Goal: Book appointment/travel/reservation

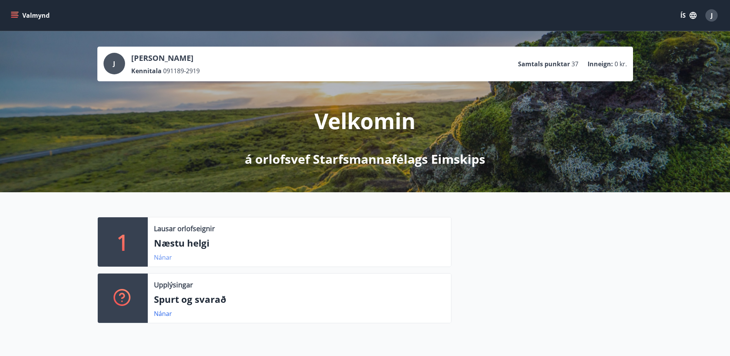
click at [162, 257] on link "Nánar" at bounding box center [163, 257] width 18 height 8
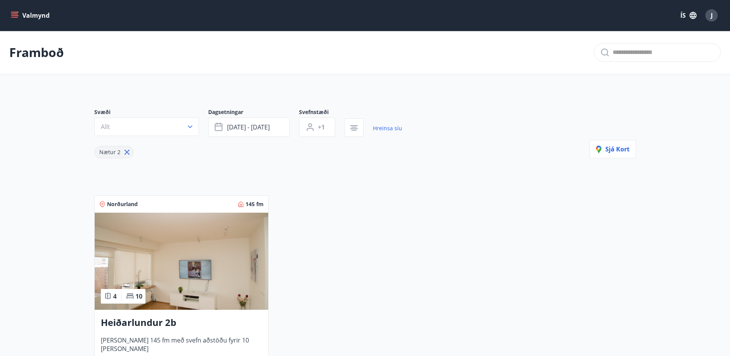
click at [126, 153] on icon at bounding box center [127, 152] width 8 height 8
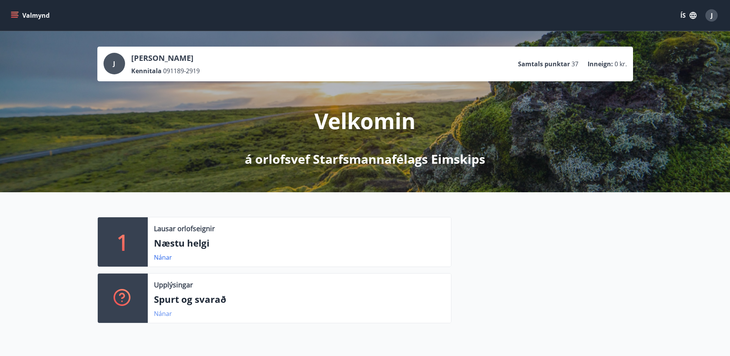
click at [160, 314] on link "Nánar" at bounding box center [163, 313] width 18 height 8
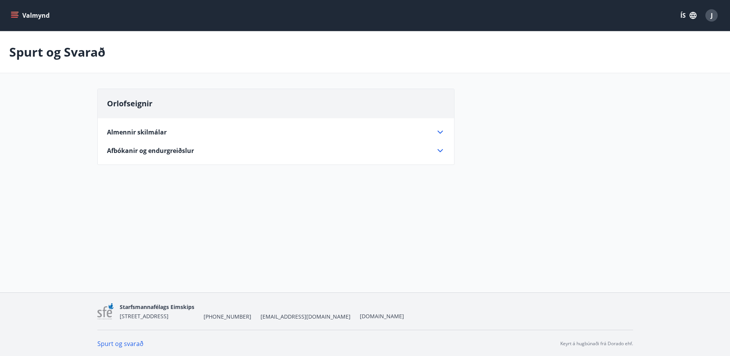
click at [12, 9] on button "Valmynd" at bounding box center [30, 15] width 43 height 14
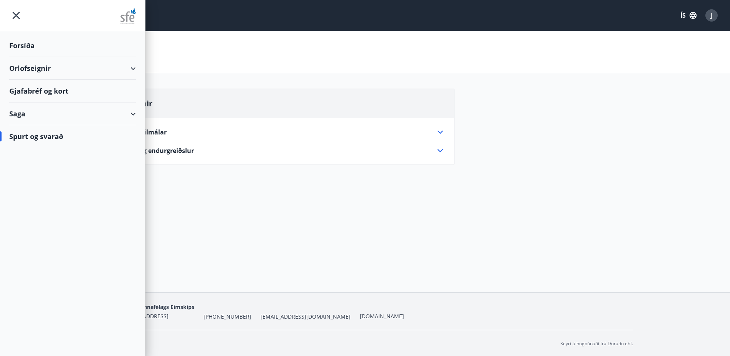
click at [121, 68] on div "Orlofseignir" at bounding box center [72, 68] width 127 height 23
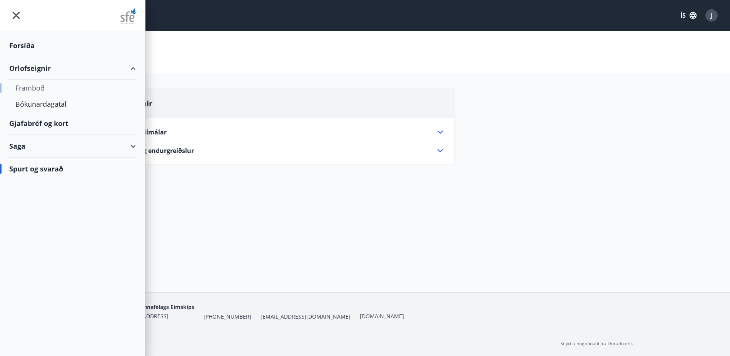
click at [30, 85] on div "Framboð" at bounding box center [72, 88] width 114 height 16
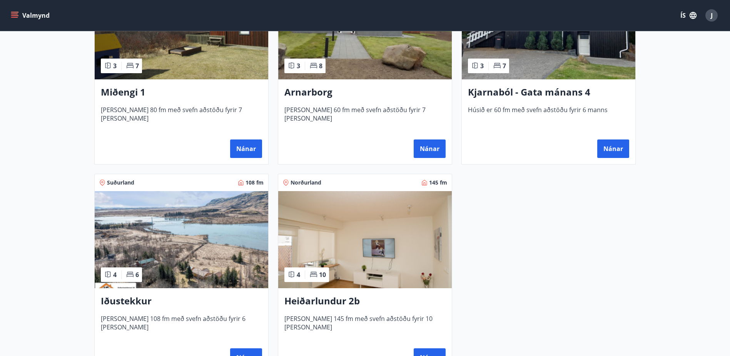
scroll to position [500, 0]
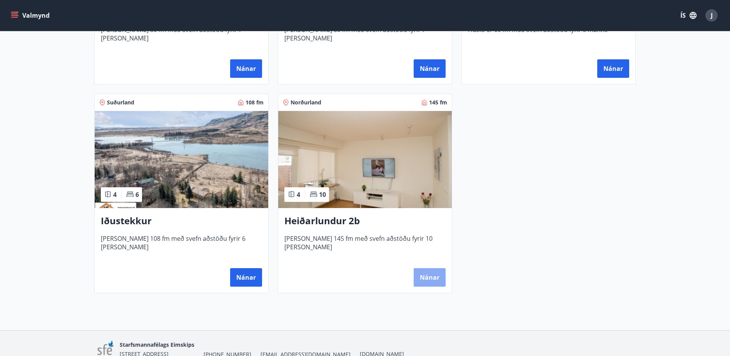
click at [426, 275] on button "Nánar" at bounding box center [430, 277] width 32 height 18
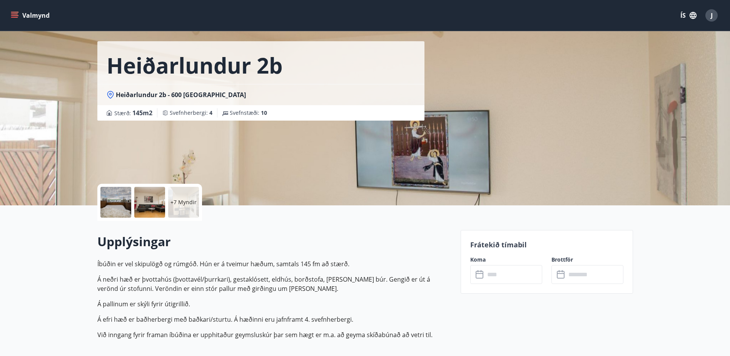
scroll to position [115, 0]
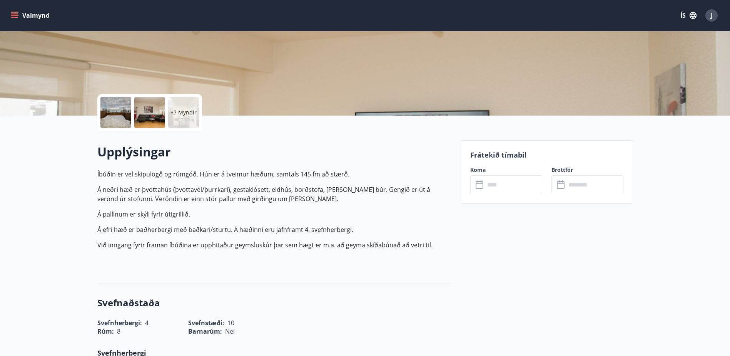
click at [486, 187] on input "text" at bounding box center [513, 184] width 57 height 19
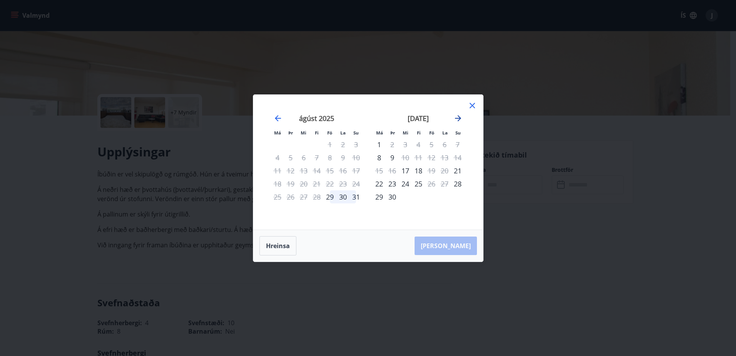
click at [459, 115] on icon "Move forward to switch to the next month." at bounding box center [457, 118] width 9 height 9
click at [457, 119] on icon "Move forward to switch to the next month." at bounding box center [457, 118] width 9 height 9
click at [278, 117] on icon "Move backward to switch to the previous month." at bounding box center [277, 118] width 9 height 9
click at [471, 108] on icon at bounding box center [472, 105] width 9 height 9
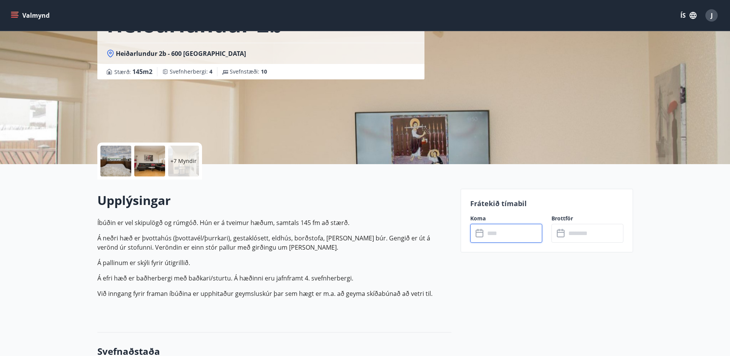
scroll to position [0, 0]
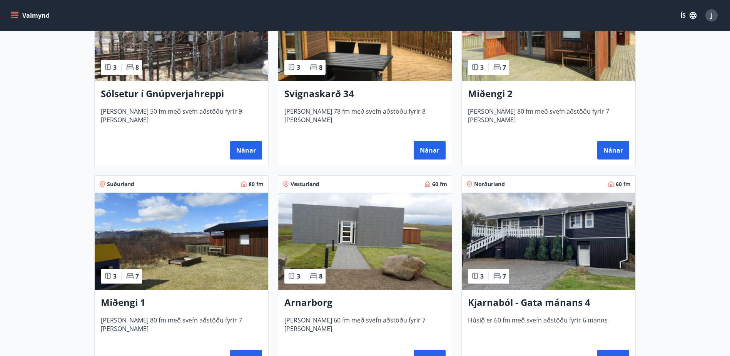
scroll to position [231, 0]
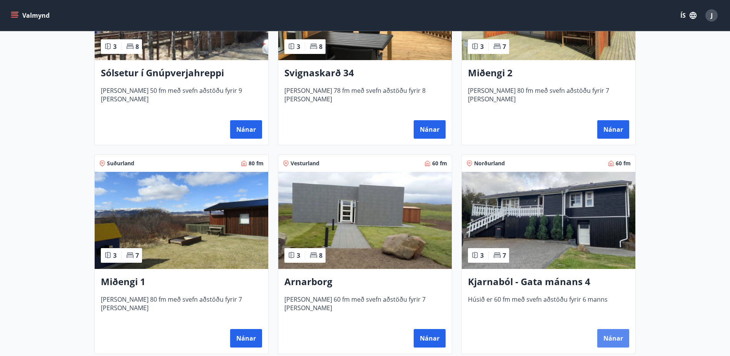
click at [612, 338] on button "Nánar" at bounding box center [613, 338] width 32 height 18
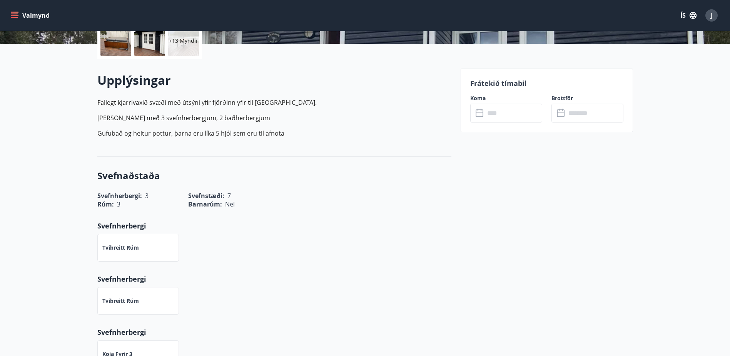
scroll to position [192, 0]
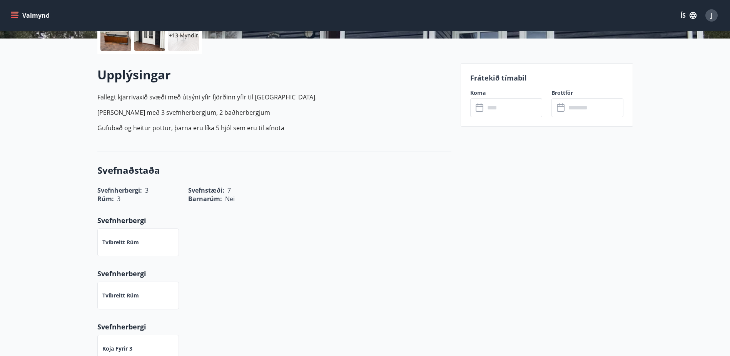
click at [495, 110] on input "text" at bounding box center [513, 107] width 57 height 19
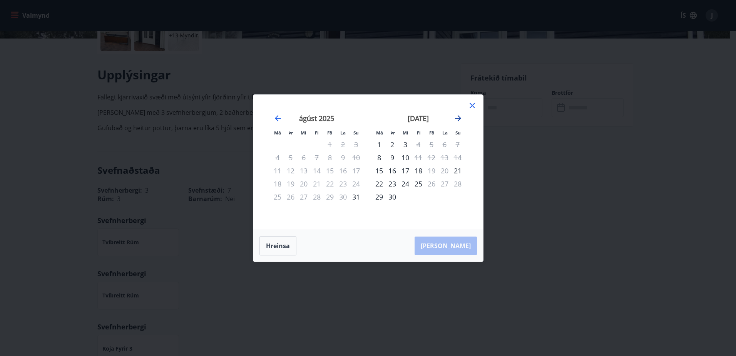
click at [458, 119] on icon "Move forward to switch to the next month." at bounding box center [457, 118] width 9 height 9
click at [458, 118] on icon "Move forward to switch to the next month." at bounding box center [458, 118] width 6 height 6
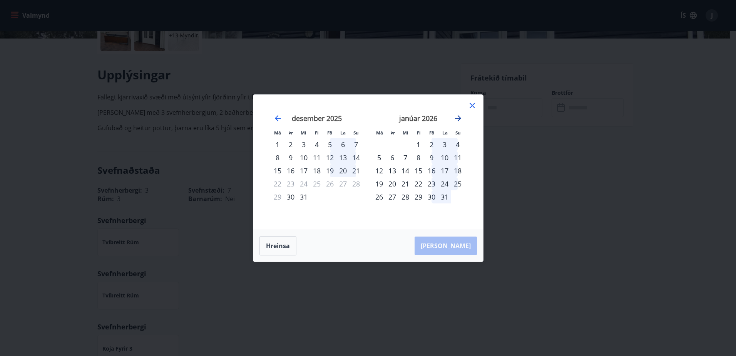
click at [458, 118] on icon "Move forward to switch to the next month." at bounding box center [458, 118] width 6 height 6
click at [473, 105] on icon at bounding box center [472, 105] width 9 height 9
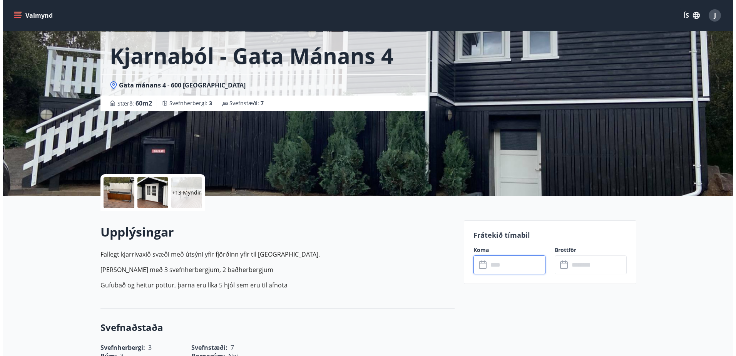
scroll to position [0, 0]
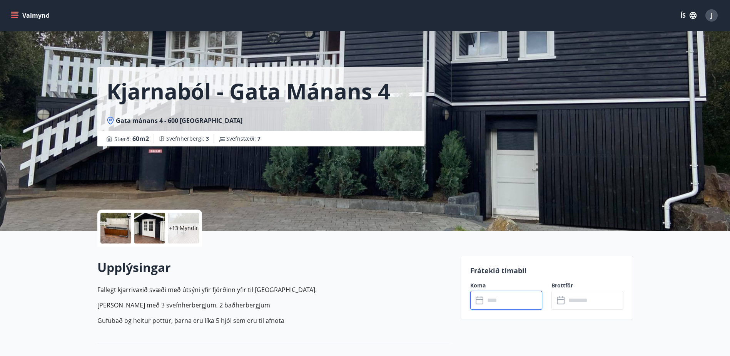
click at [105, 229] on div at bounding box center [115, 227] width 31 height 31
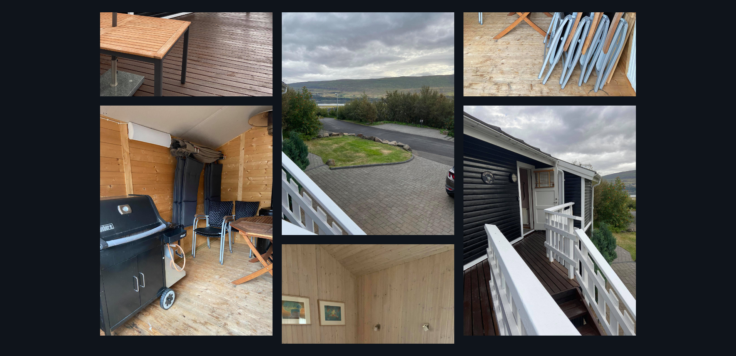
scroll to position [519, 0]
